Goal: Information Seeking & Learning: Learn about a topic

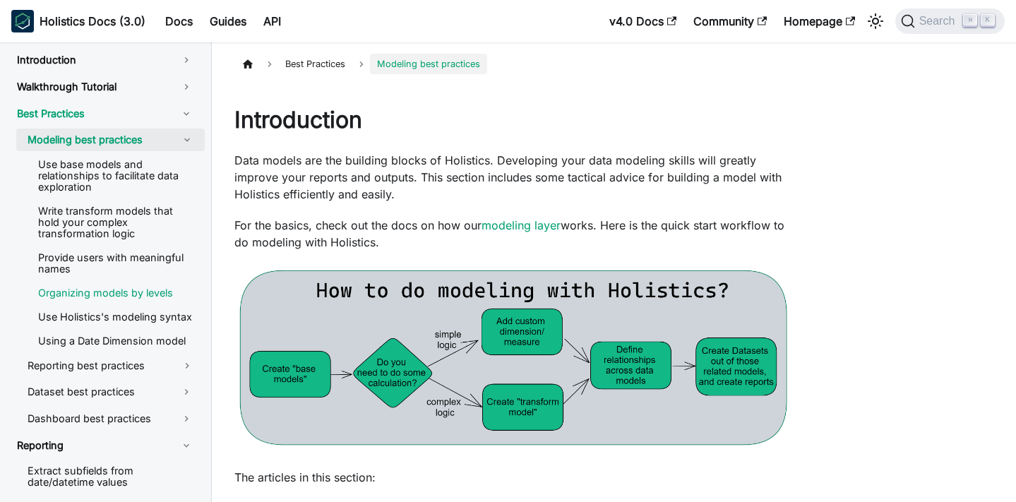
click at [124, 282] on ul "Use base models and relationships to facilitate data exploration Write transfor…" at bounding box center [110, 253] width 189 height 198
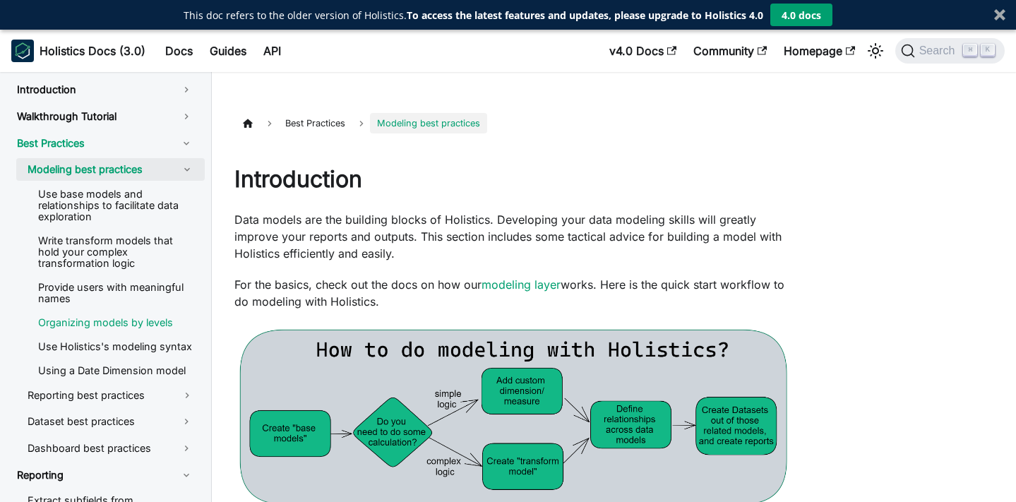
click at [124, 326] on link "Organizing models by levels" at bounding box center [116, 322] width 178 height 21
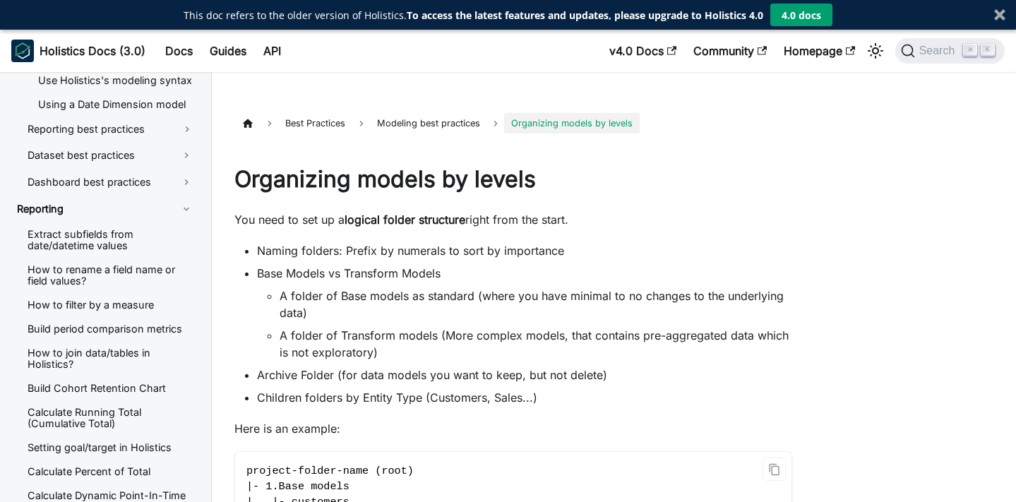
scroll to position [321, 0]
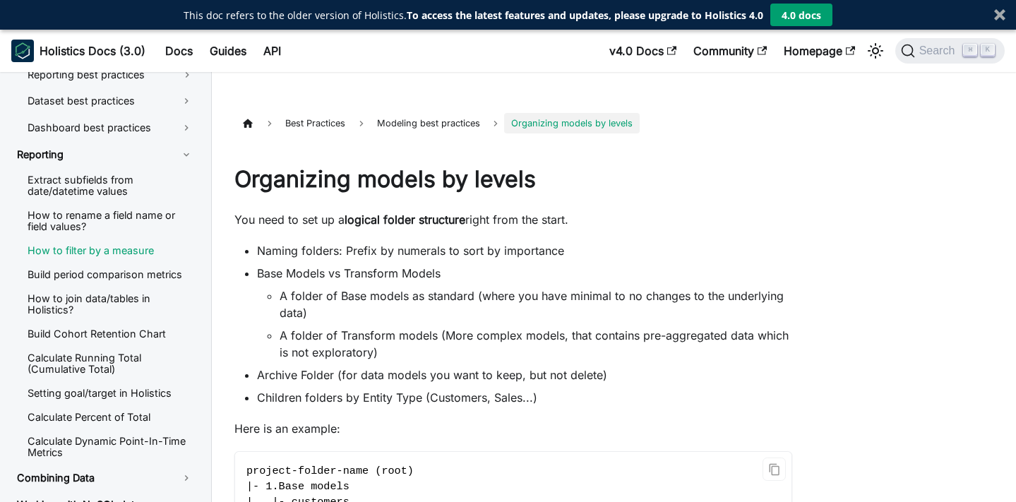
click at [94, 251] on link "How to filter by a measure" at bounding box center [110, 250] width 189 height 21
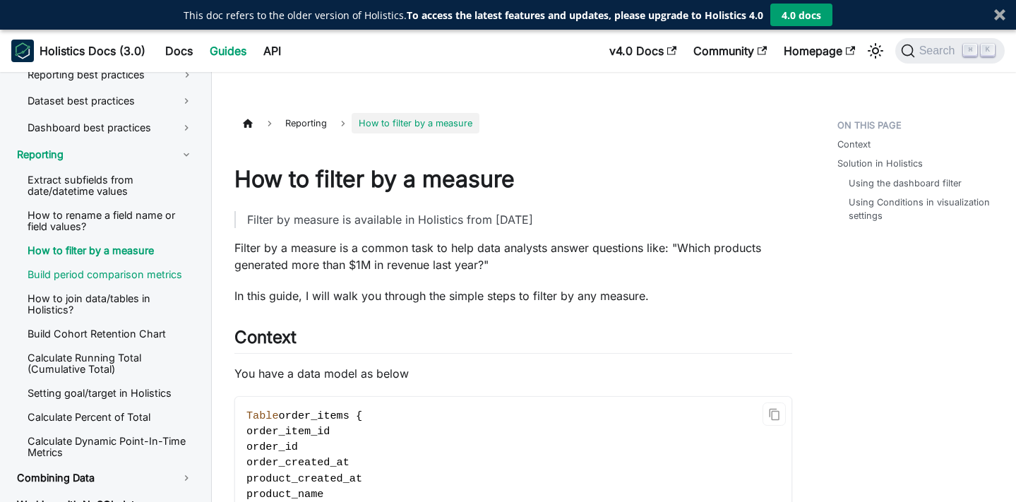
click at [95, 276] on link "Build period comparison metrics" at bounding box center [110, 274] width 189 height 21
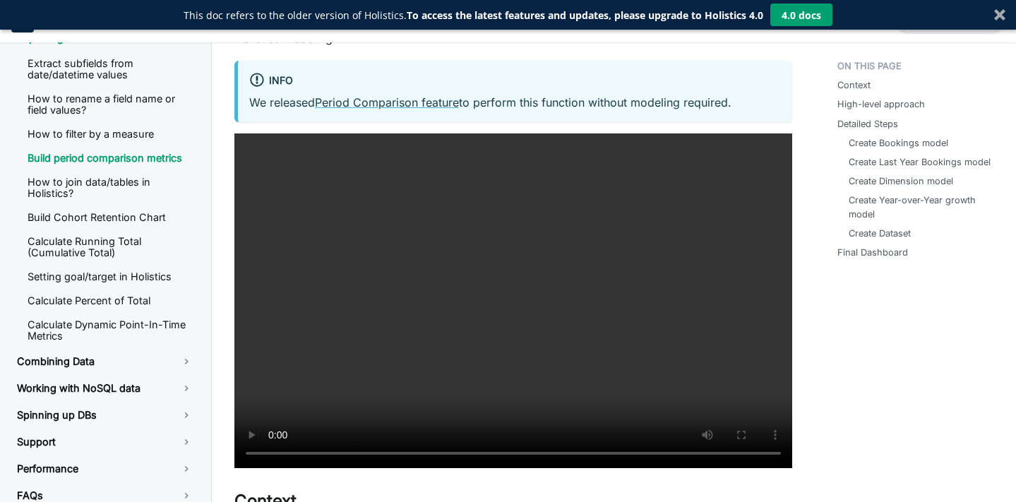
scroll to position [211, 0]
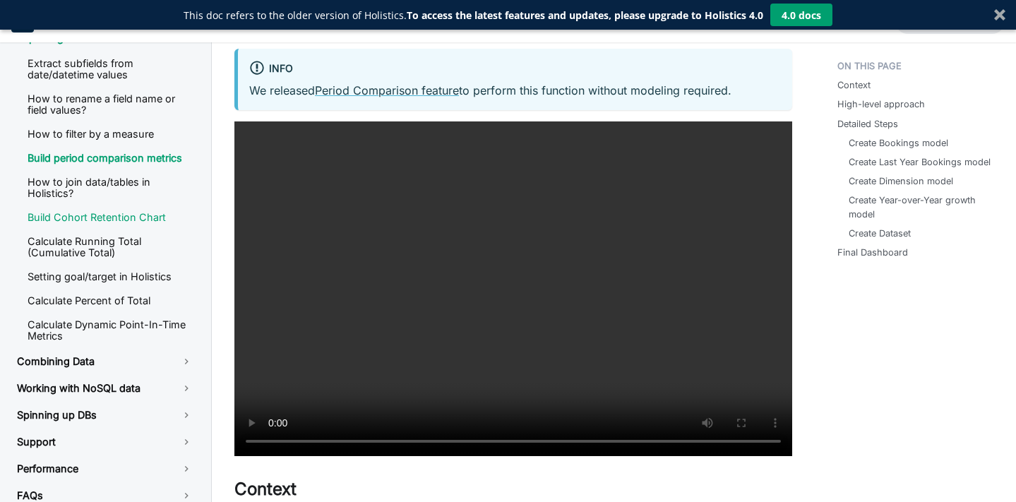
click at [91, 214] on link "Build Cohort Retention Chart" at bounding box center [110, 217] width 189 height 21
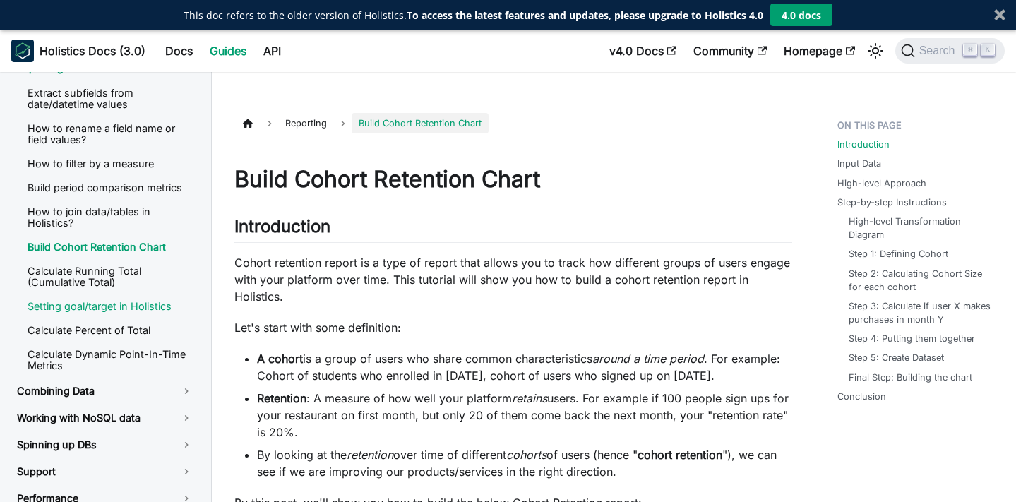
click at [101, 296] on link "Setting goal/target in Holistics" at bounding box center [110, 306] width 189 height 21
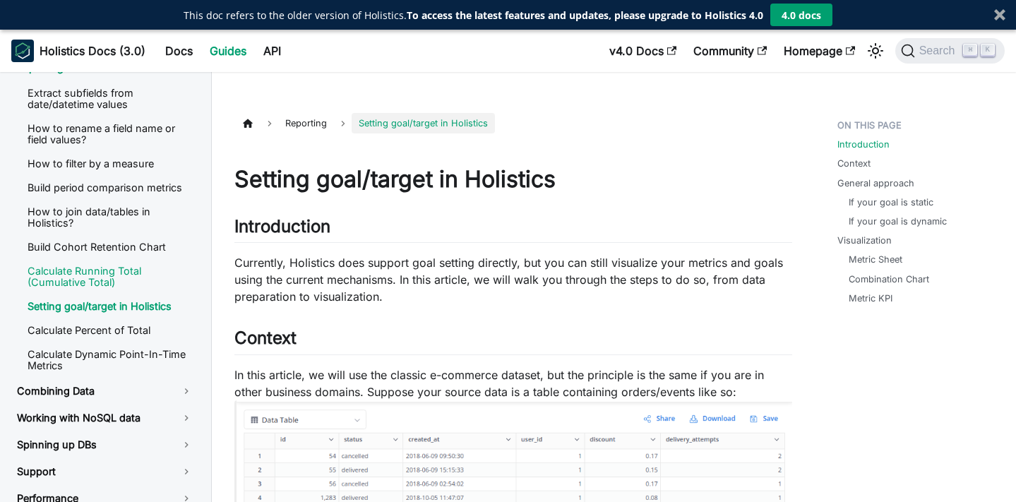
click at [110, 266] on link "Calculate Running Total (Cumulative Total)" at bounding box center [110, 277] width 189 height 32
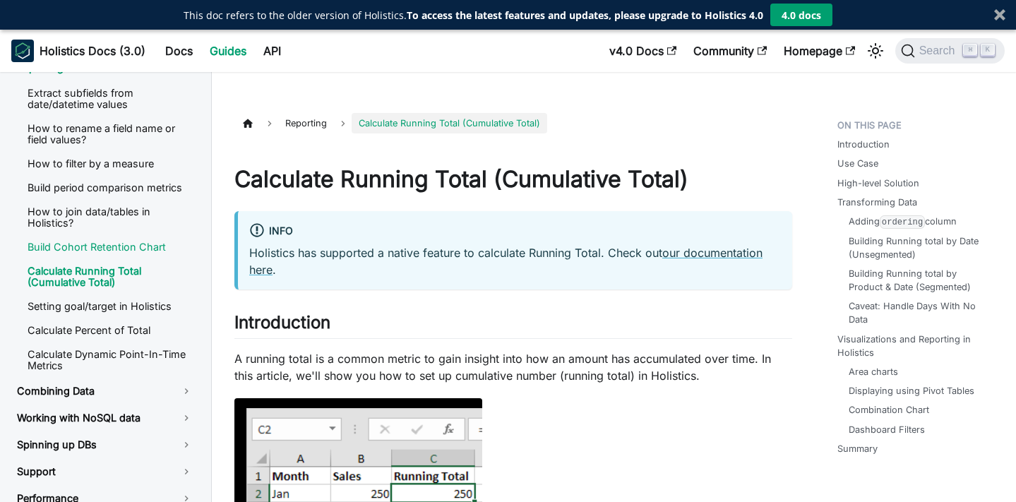
click at [121, 237] on link "Build Cohort Retention Chart" at bounding box center [110, 247] width 189 height 21
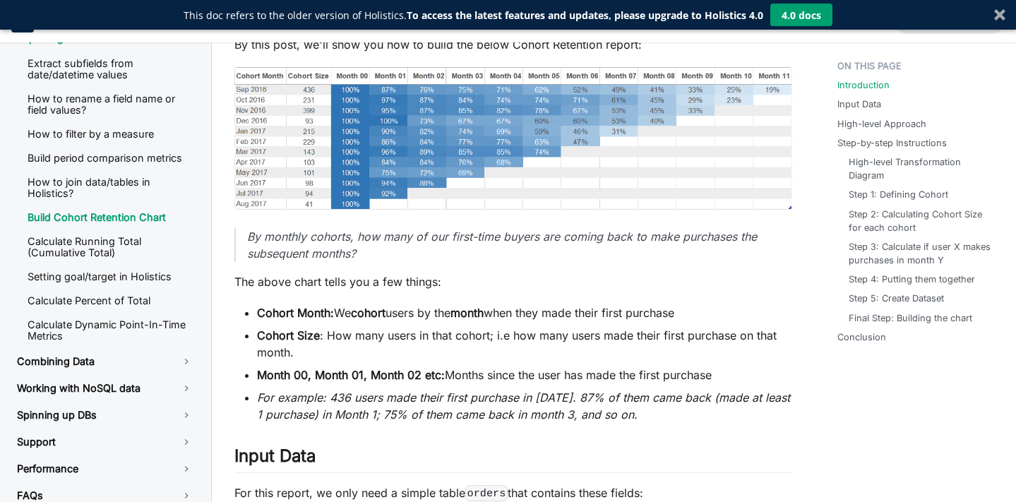
scroll to position [667, 0]
